Goal: Find contact information: Find contact information

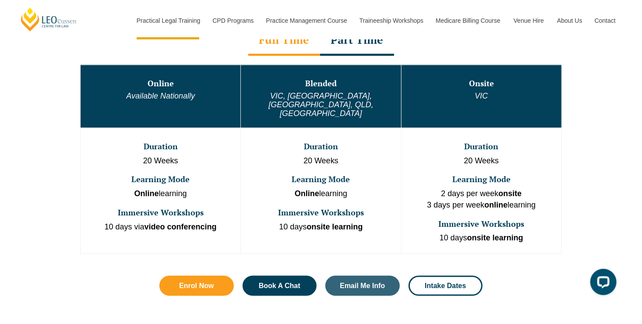
scroll to position [450, 0]
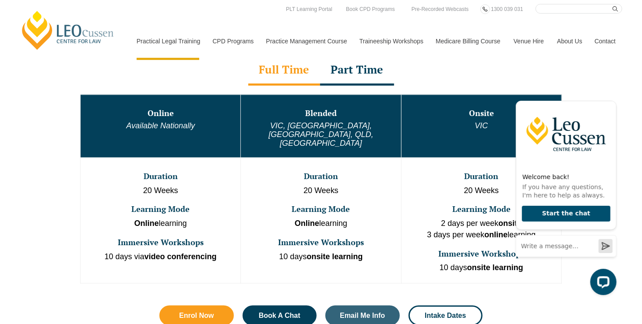
click at [599, 43] on link "Contact" at bounding box center [605, 41] width 34 height 38
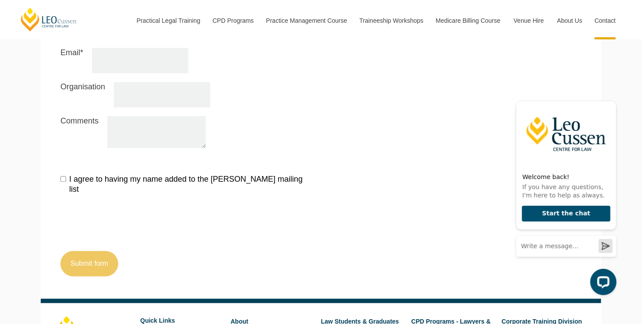
scroll to position [1057, 0]
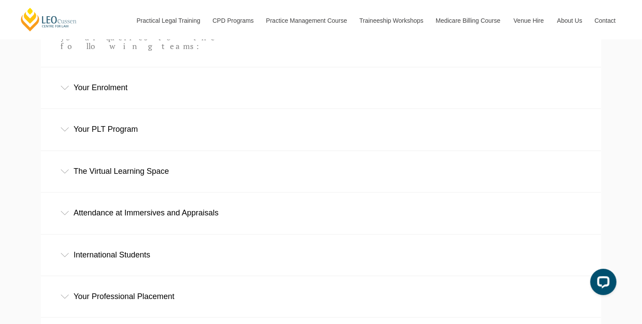
scroll to position [355, 0]
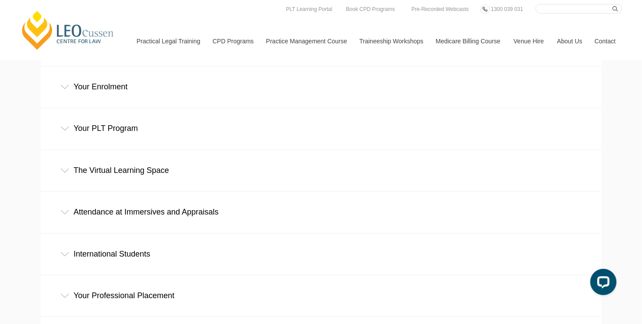
click at [118, 275] on div "Your Professional Placement" at bounding box center [321, 295] width 560 height 41
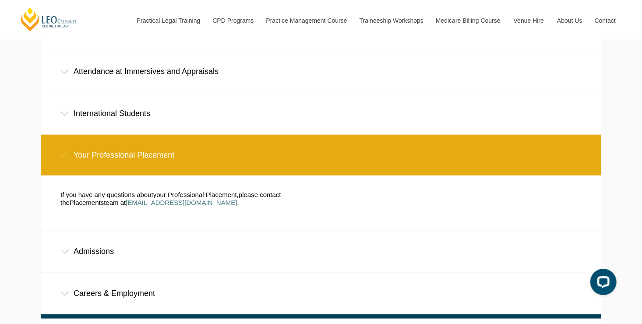
scroll to position [496, 0]
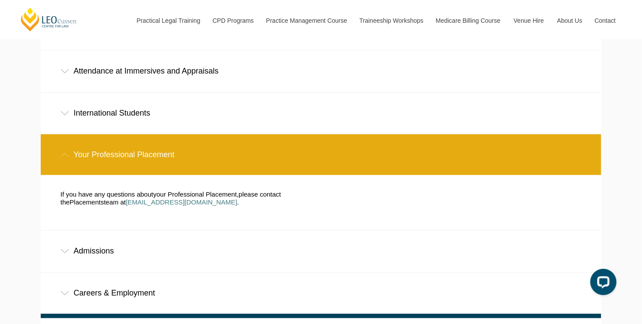
click at [146, 231] on div "Admissions" at bounding box center [321, 251] width 560 height 41
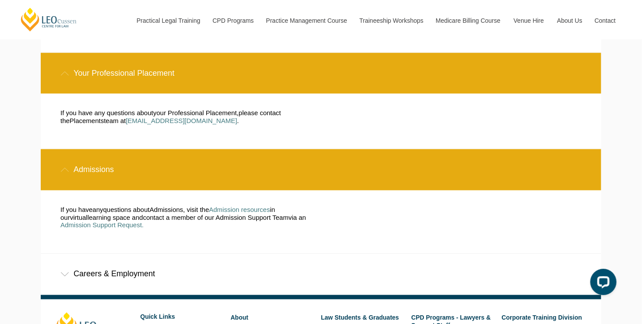
scroll to position [577, 0]
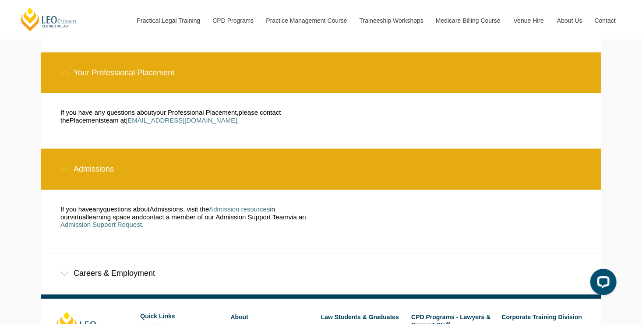
click at [193, 253] on div "Careers & Employment" at bounding box center [321, 273] width 560 height 41
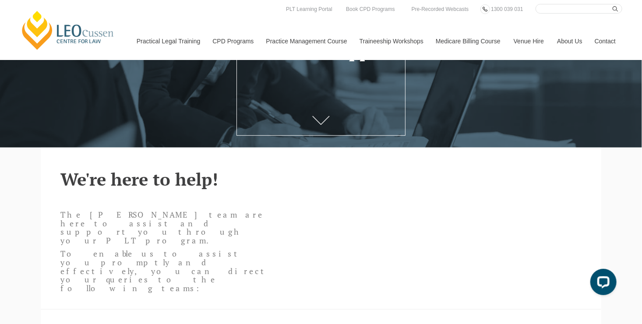
scroll to position [0, 0]
